Goal: Navigation & Orientation: Find specific page/section

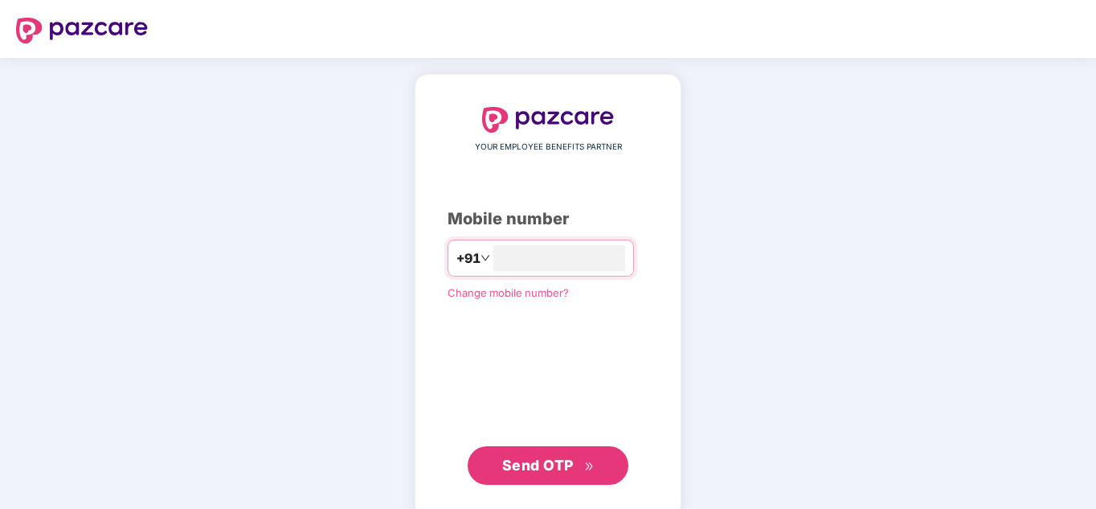
type input "**********"
click at [550, 462] on span "Send OTP" at bounding box center [538, 464] width 72 height 17
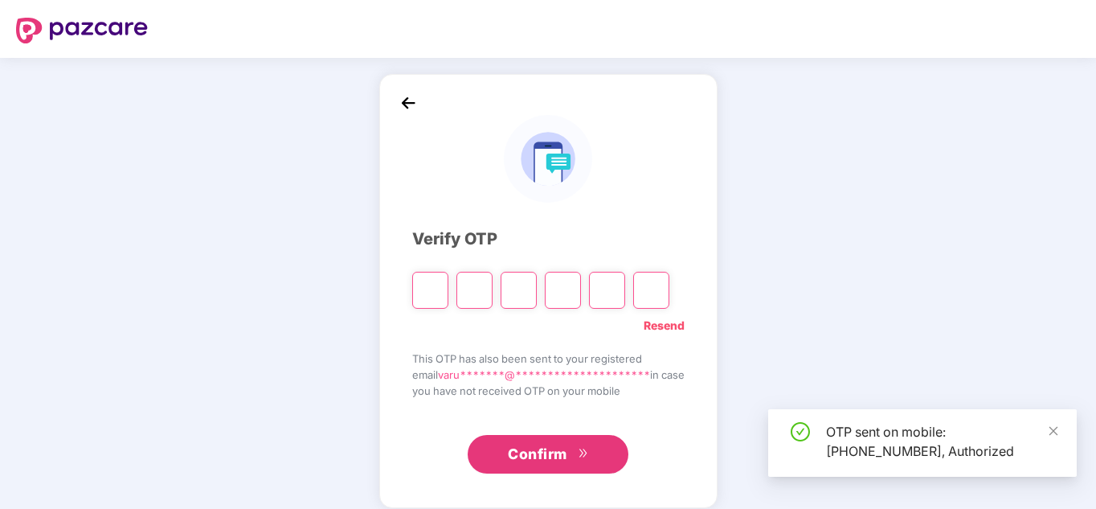
click at [421, 290] on input "Please enter verification code. Digit 1" at bounding box center [430, 290] width 36 height 37
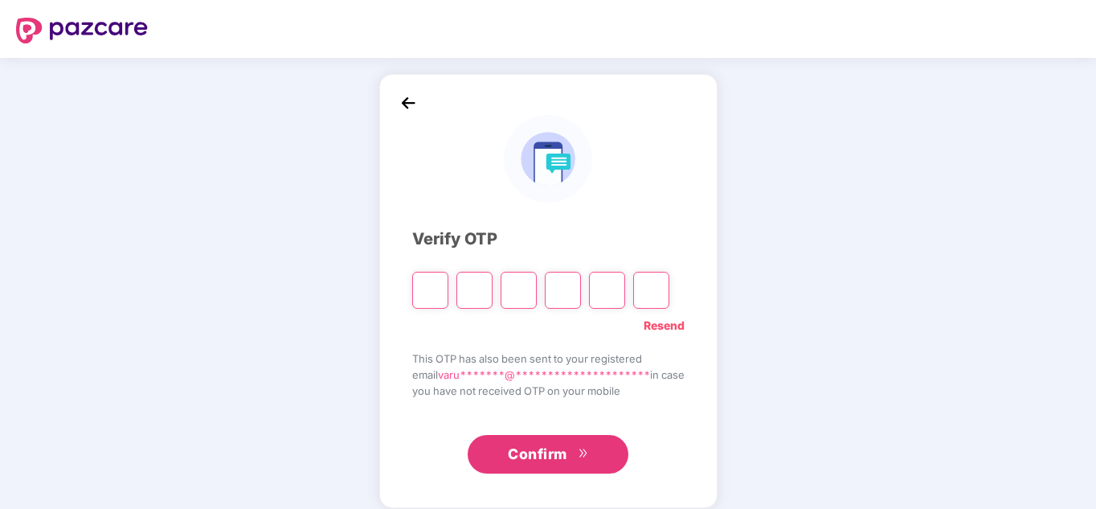
type input "*"
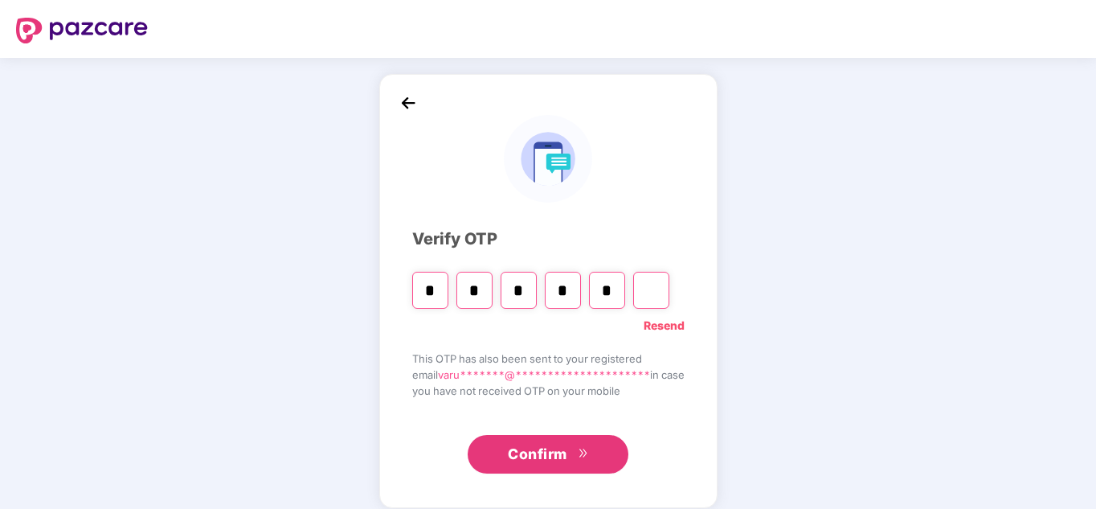
type input "*"
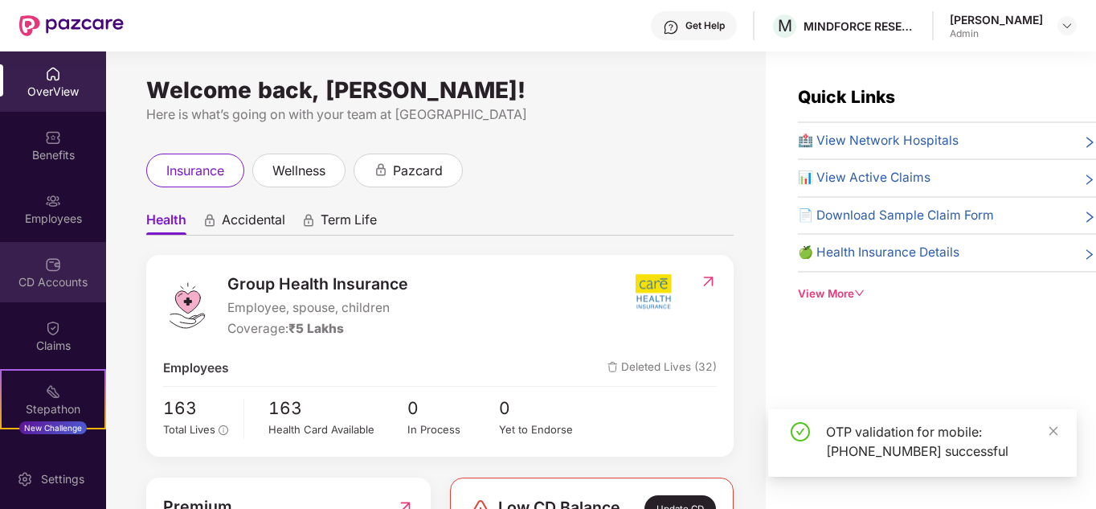
click at [41, 281] on div "CD Accounts" at bounding box center [53, 282] width 106 height 16
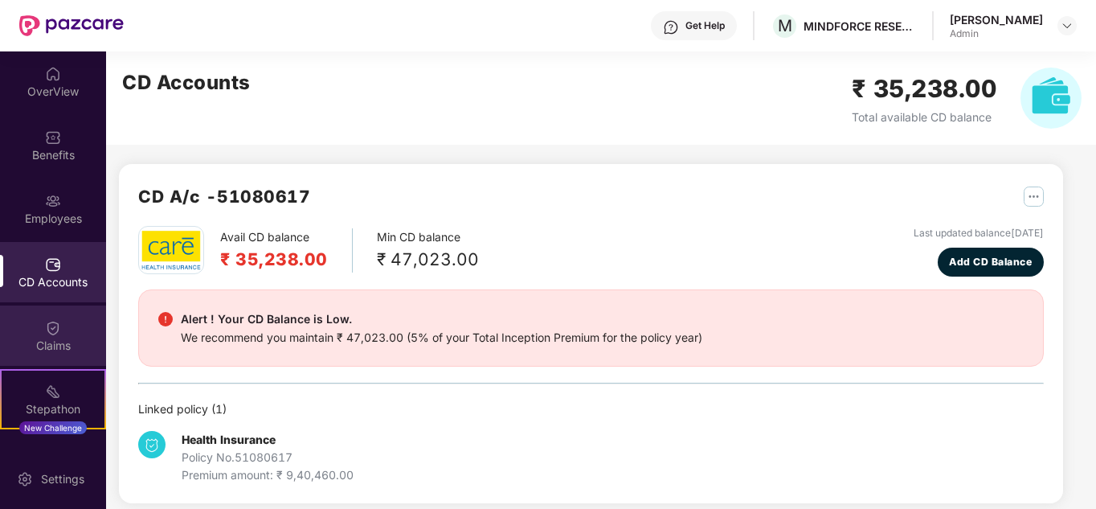
click at [49, 346] on div "Claims" at bounding box center [53, 345] width 106 height 16
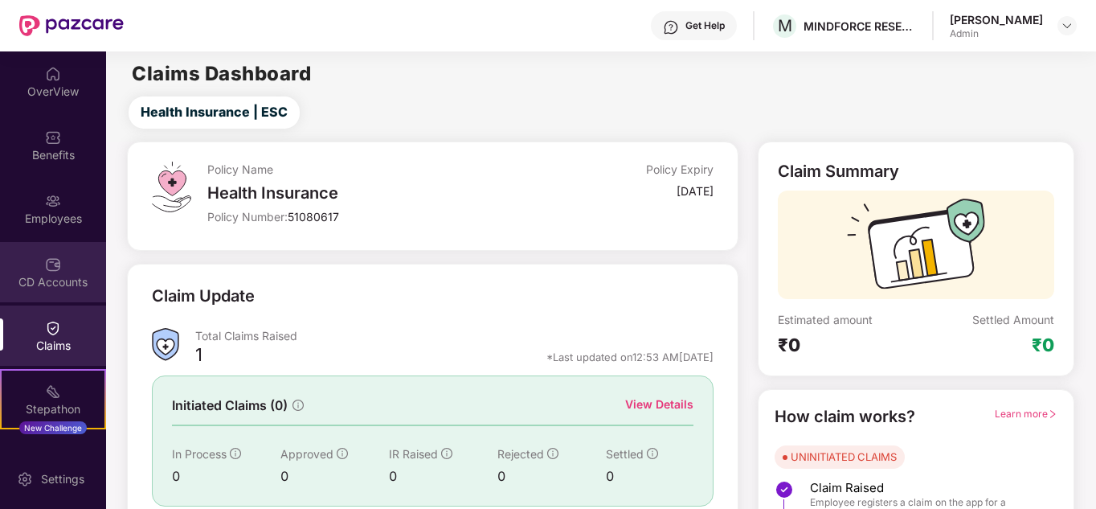
click at [47, 288] on div "CD Accounts" at bounding box center [53, 282] width 106 height 16
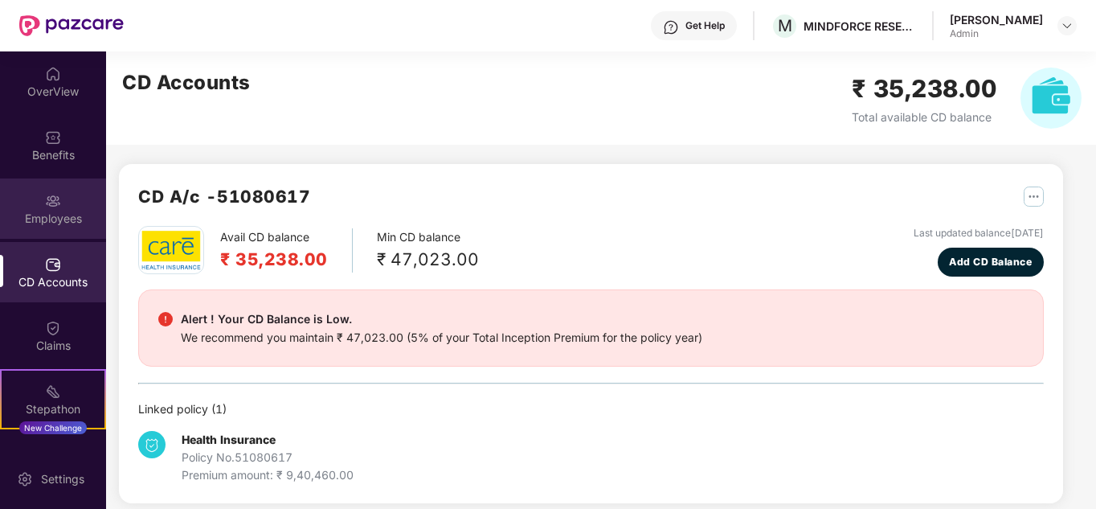
click at [49, 226] on div "Employees" at bounding box center [53, 219] width 106 height 16
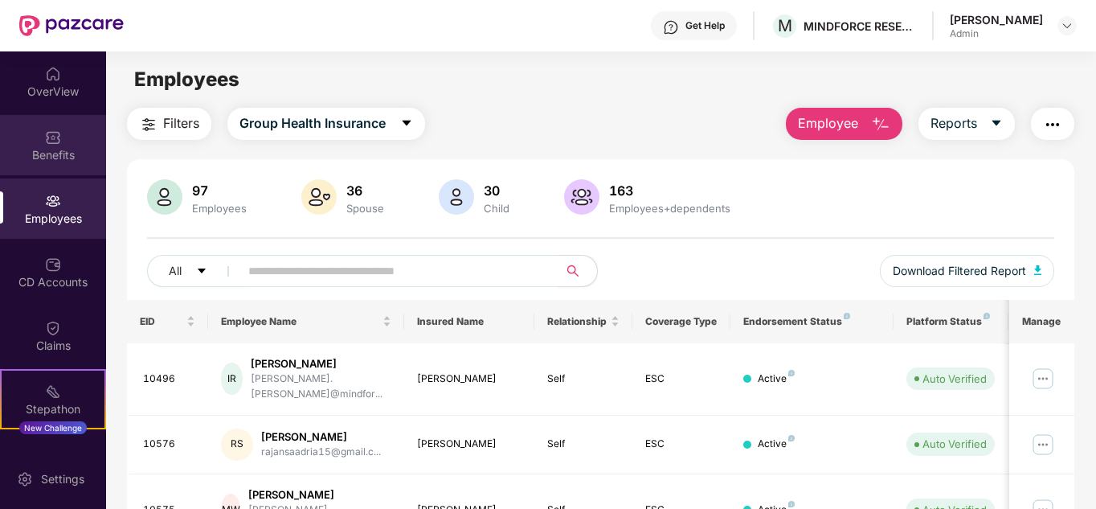
click at [44, 155] on div "Benefits" at bounding box center [53, 155] width 106 height 16
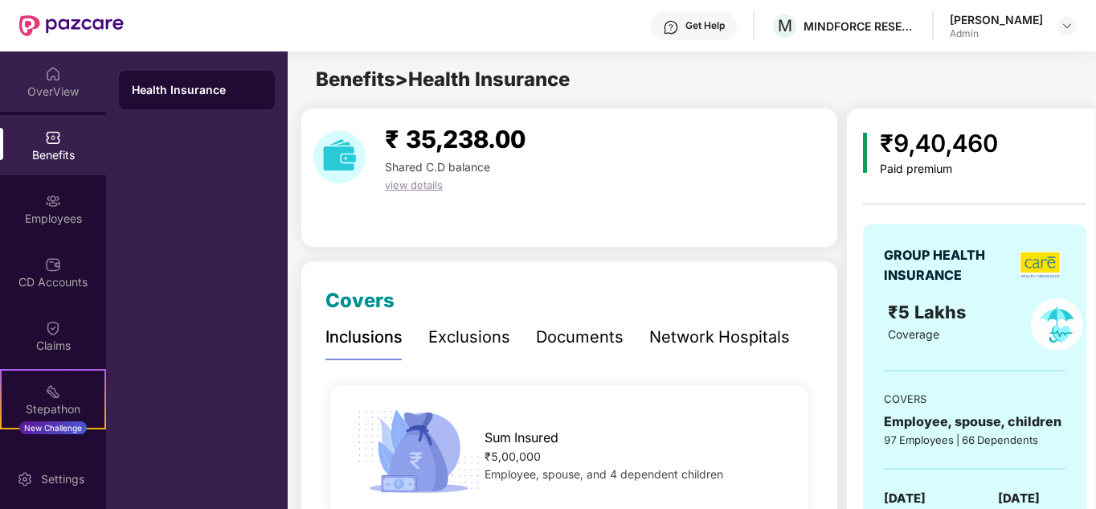
click at [50, 100] on div "OverView" at bounding box center [53, 81] width 106 height 60
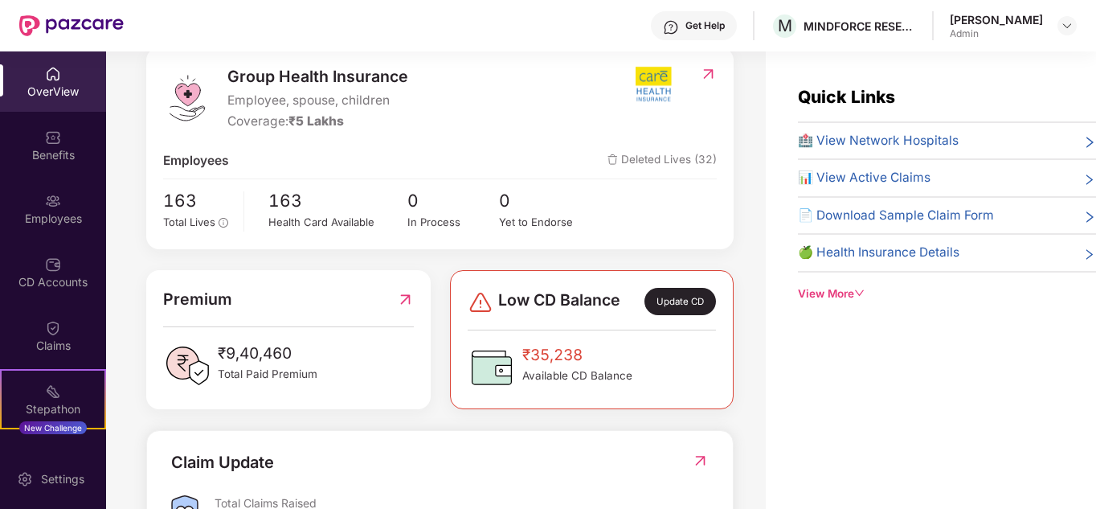
scroll to position [241, 0]
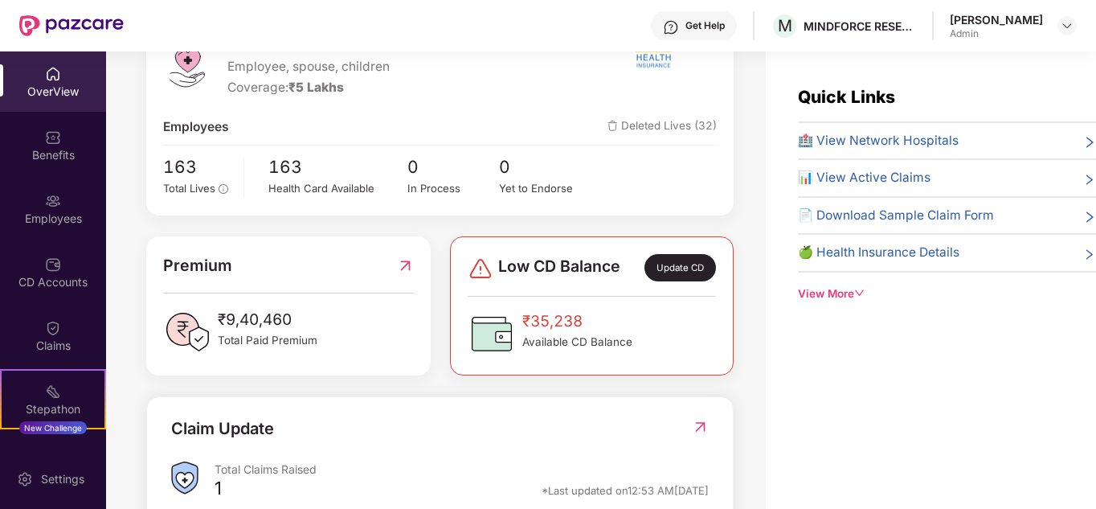
click at [547, 325] on span "₹35,238" at bounding box center [577, 321] width 110 height 24
